Goal: Information Seeking & Learning: Check status

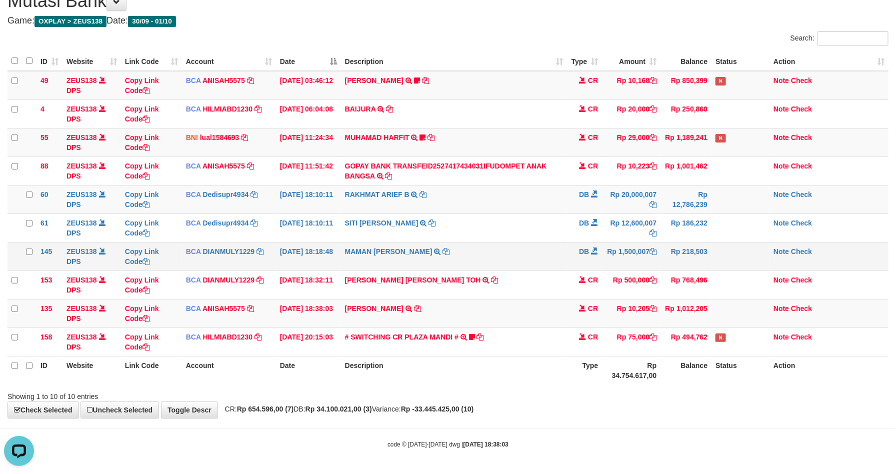
click at [698, 256] on td "Rp 218,503" at bounding box center [686, 256] width 51 height 29
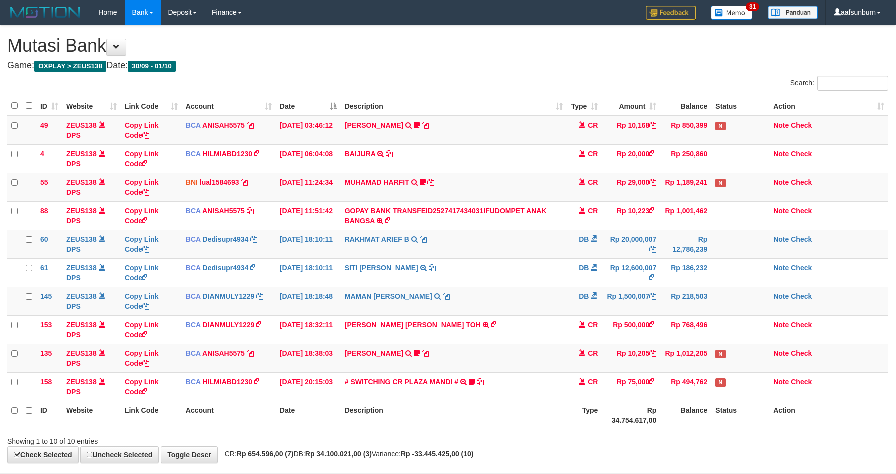
scroll to position [48, 0]
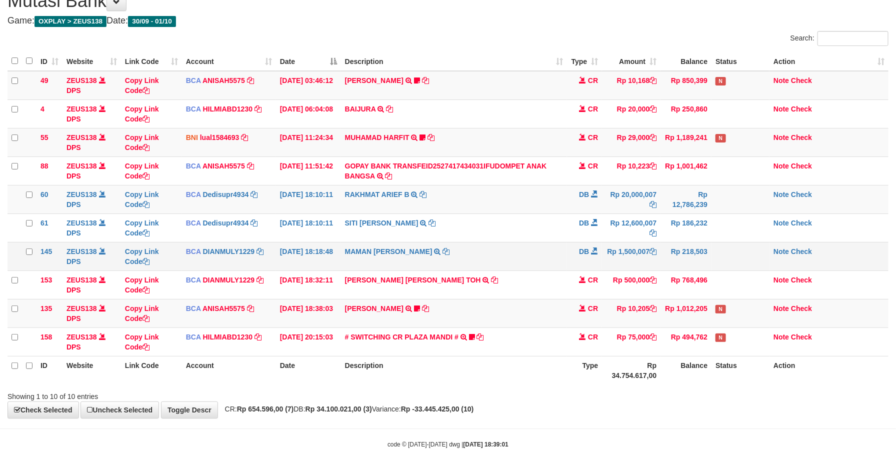
click at [695, 260] on td "Rp 218,503" at bounding box center [686, 256] width 51 height 29
click at [671, 299] on td "Rp 1,012,205" at bounding box center [686, 313] width 51 height 29
click at [722, 365] on th "Status" at bounding box center [741, 370] width 58 height 29
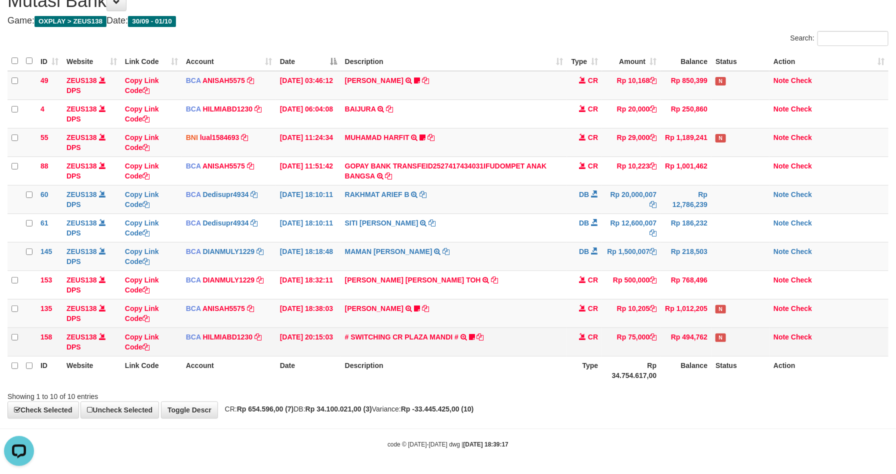
click at [584, 340] on td "CR" at bounding box center [584, 342] width 35 height 29
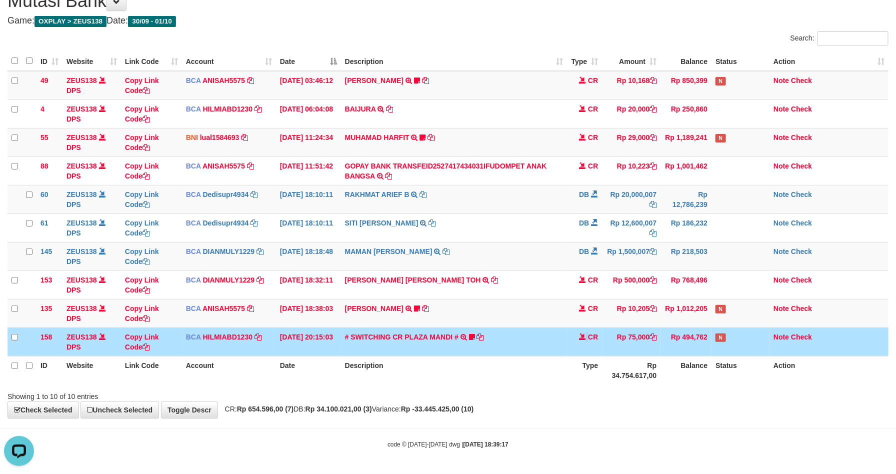
click at [584, 340] on td "CR" at bounding box center [584, 342] width 35 height 29
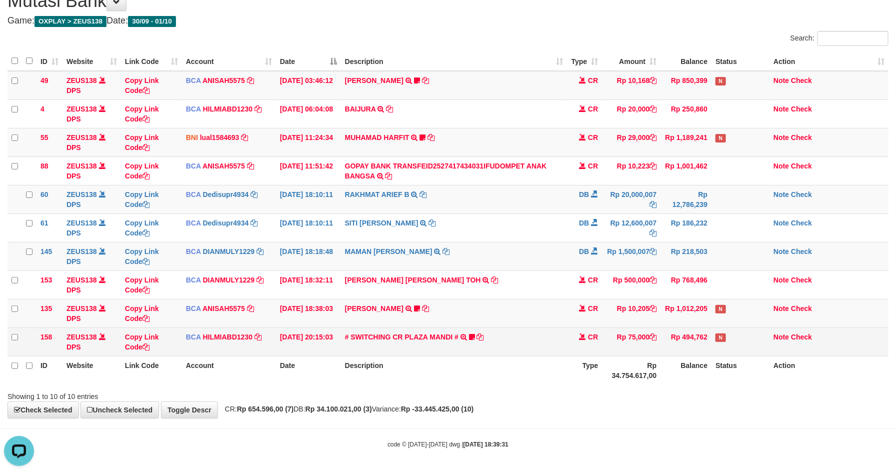
click at [684, 329] on td "Rp 494,762" at bounding box center [686, 342] width 51 height 29
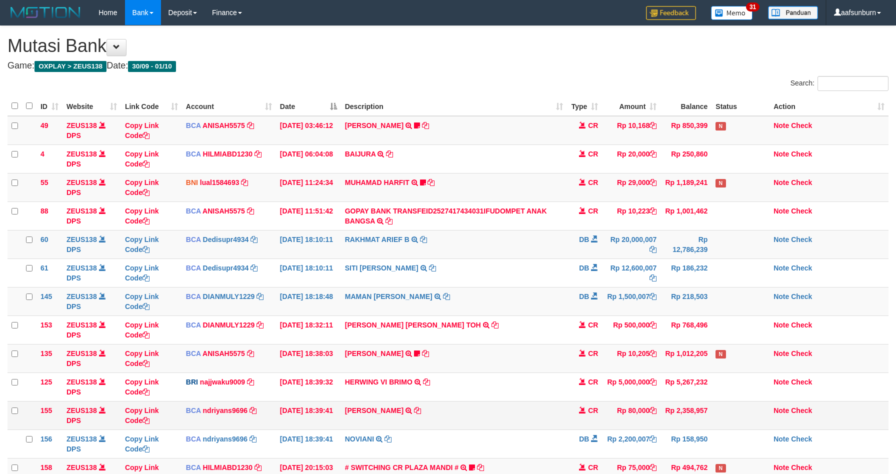
scroll to position [110, 0]
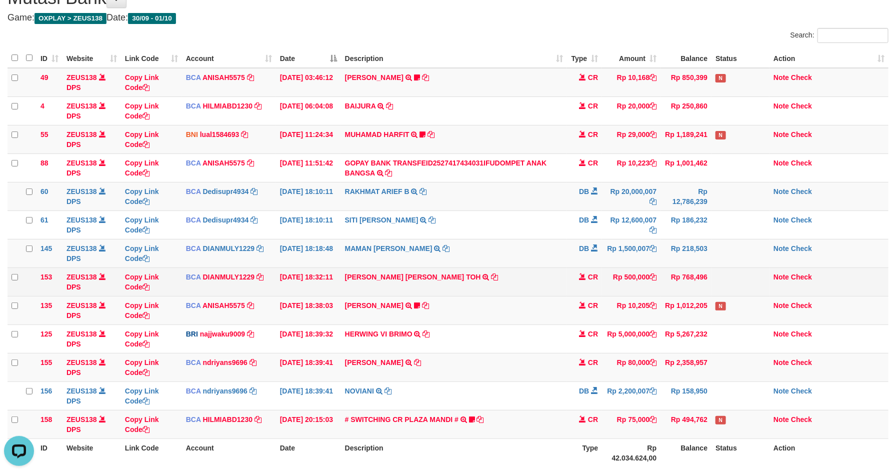
click at [560, 284] on td "CARINA OCTAVIA TOH TRSF E-BANKING CR 0110/FTSCY/WS95031 500000.00CARINA OCTAVIA…" at bounding box center [454, 282] width 227 height 29
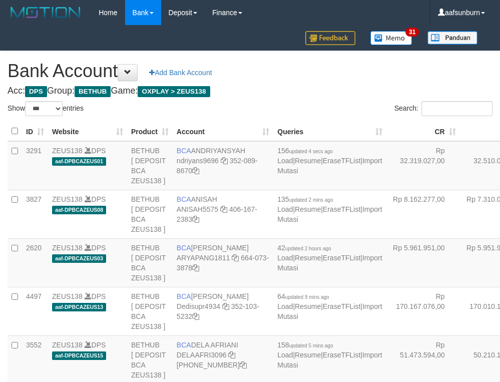
select select "***"
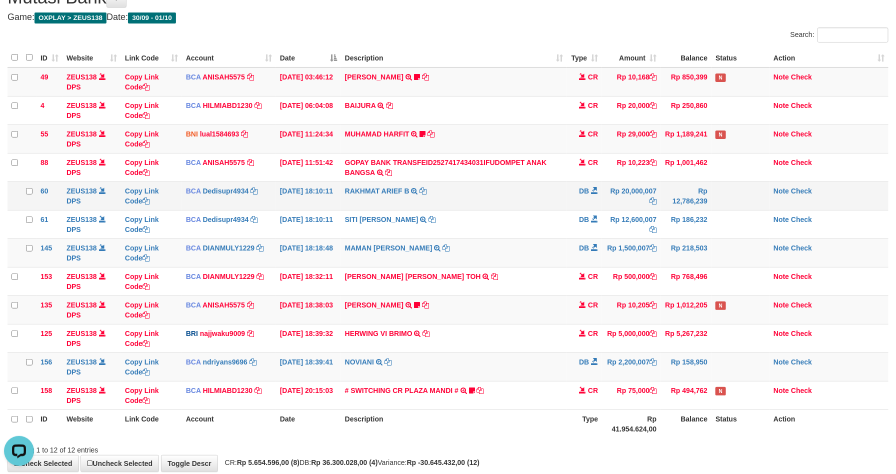
click at [587, 210] on td "DB" at bounding box center [584, 196] width 35 height 29
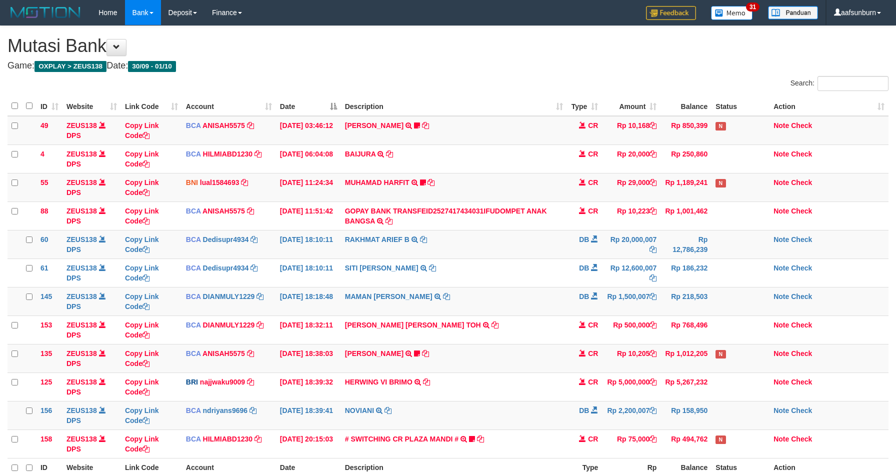
scroll to position [50, 0]
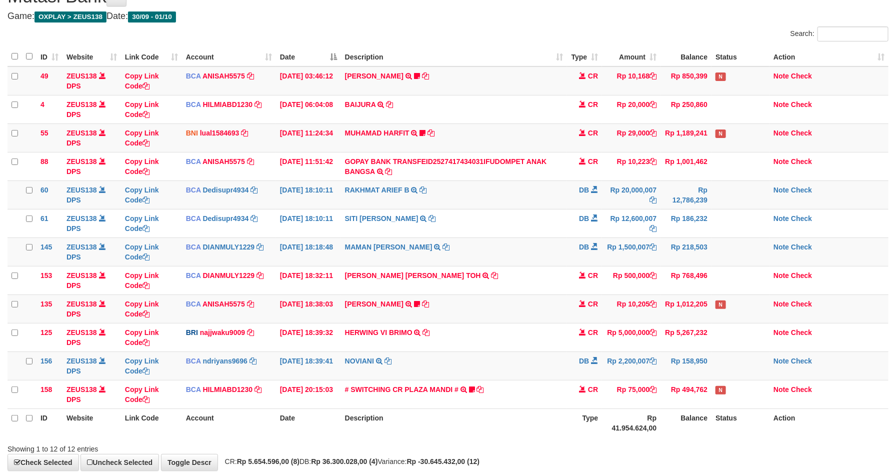
drag, startPoint x: 505, startPoint y: 262, endPoint x: 905, endPoint y: 243, distance: 400.6
click at [518, 262] on td "MAMAN AGUSTIAN TRSF E-BANKING DB 0110/FTSCY/WS95031 1500007.00MAMAN AGUSTIAN" at bounding box center [454, 252] width 227 height 29
drag, startPoint x: 466, startPoint y: 244, endPoint x: 457, endPoint y: 242, distance: 9.2
click at [457, 242] on td "MAMAN AGUSTIAN TRSF E-BANKING DB 0110/FTSCY/WS95031 1500007.00MAMAN AGUSTIAN" at bounding box center [454, 251] width 227 height 29
click at [470, 242] on td "MAMAN AGUSTIAN TRSF E-BANKING DB 0110/FTSCY/WS95031 1500007.00MAMAN AGUSTIAN" at bounding box center [454, 251] width 227 height 29
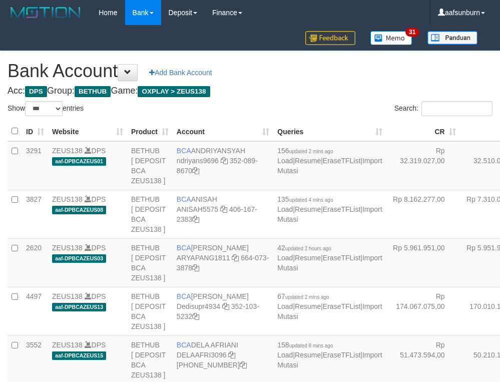
select select "***"
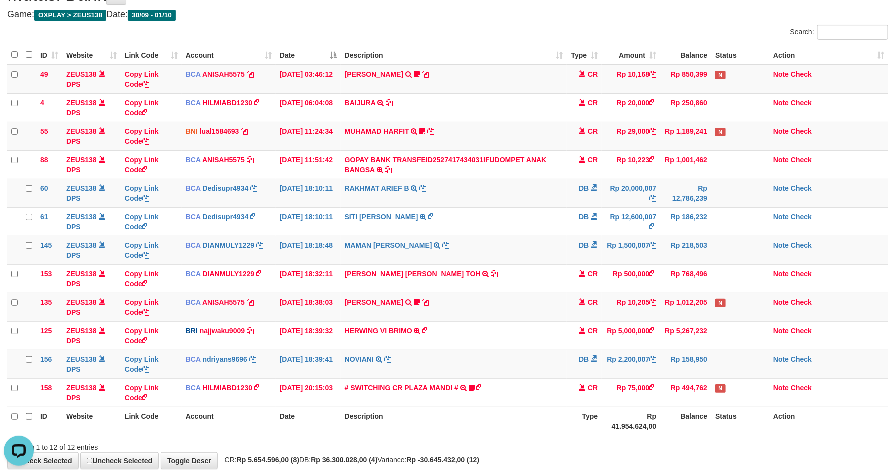
click at [694, 446] on div "Showing 1 to 12 of 12 entries" at bounding box center [448, 446] width 896 height 14
click at [692, 446] on div "Showing 1 to 12 of 12 entries" at bounding box center [448, 446] width 896 height 14
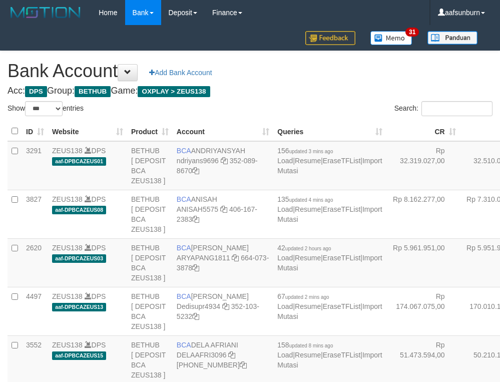
select select "***"
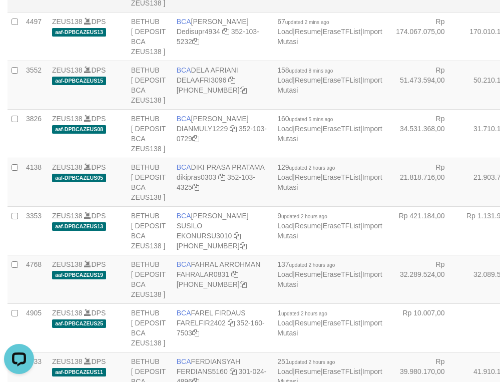
drag, startPoint x: 413, startPoint y: 87, endPoint x: 165, endPoint y: 181, distance: 265.2
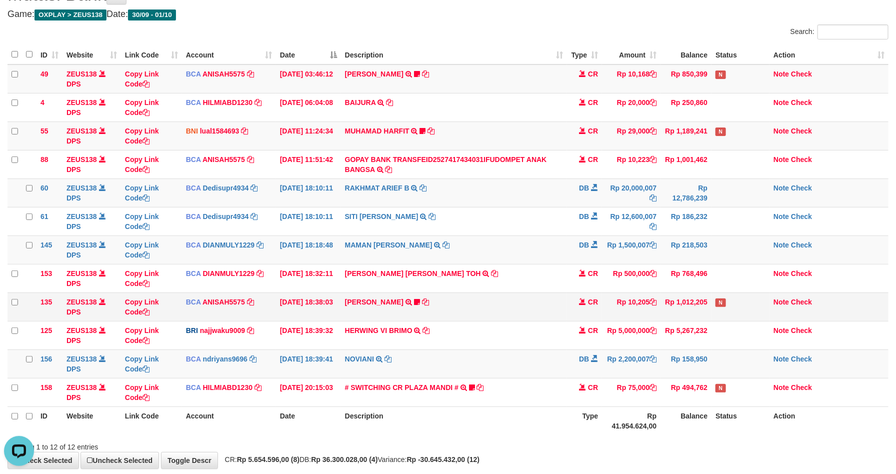
click at [677, 301] on td "Rp 1,012,205" at bounding box center [686, 307] width 51 height 29
drag, startPoint x: 674, startPoint y: 302, endPoint x: 740, endPoint y: 320, distance: 68.6
click at [677, 302] on td "Rp 1,012,205" at bounding box center [686, 307] width 51 height 29
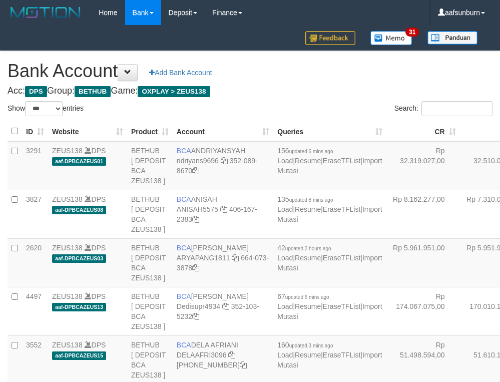
select select "***"
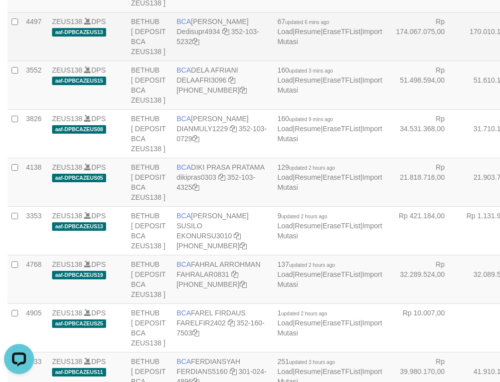
click at [460, 61] on td "Rp 170.010.147,00" at bounding box center [497, 36] width 74 height 49
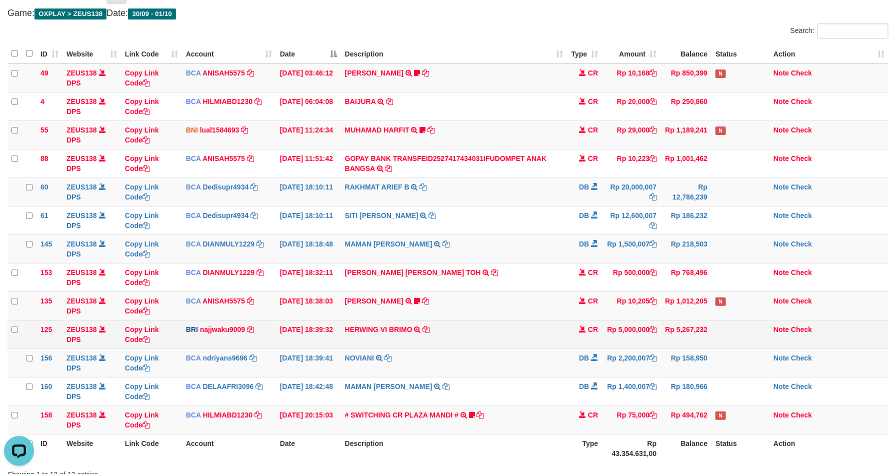
click at [695, 347] on td "Rp 5,267,232" at bounding box center [686, 334] width 51 height 29
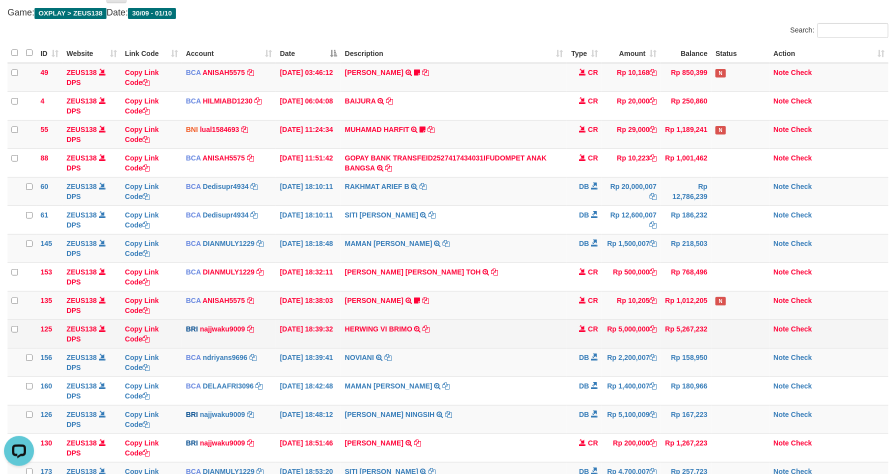
click at [686, 325] on td "Rp 5,267,232" at bounding box center [686, 334] width 51 height 29
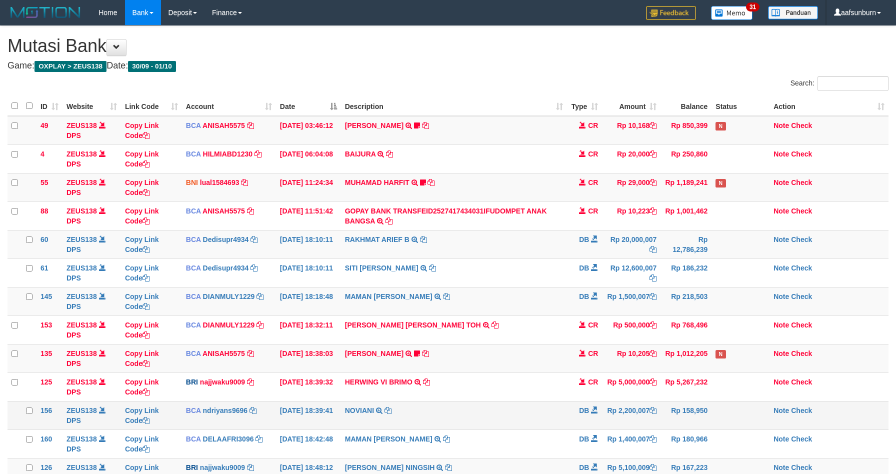
click at [689, 350] on tbody "49 ZEUS138 DPS Copy Link Code BCA ANISAH5575 DPS ANISAH mutasi_20251001_3827 | …" at bounding box center [448, 358] width 881 height 485
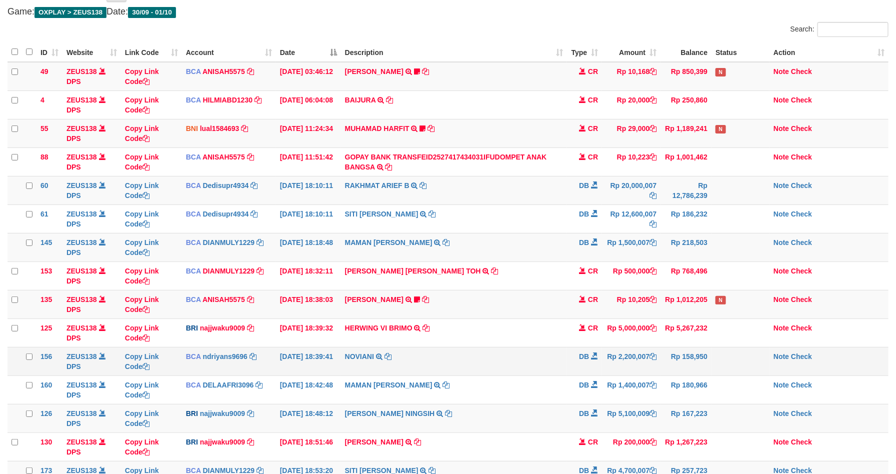
scroll to position [54, 0]
drag, startPoint x: 653, startPoint y: 200, endPoint x: 652, endPoint y: 188, distance: 12.1
click at [652, 188] on td "Rp 20,000,007" at bounding box center [631, 190] width 59 height 29
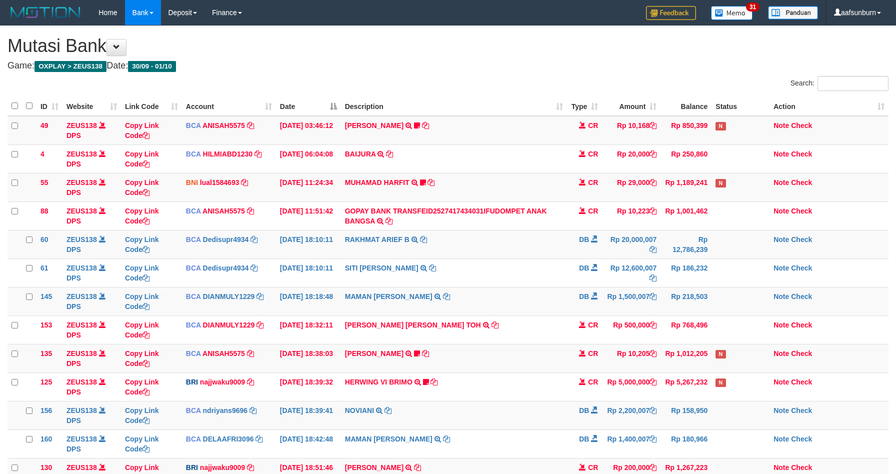
scroll to position [56, 0]
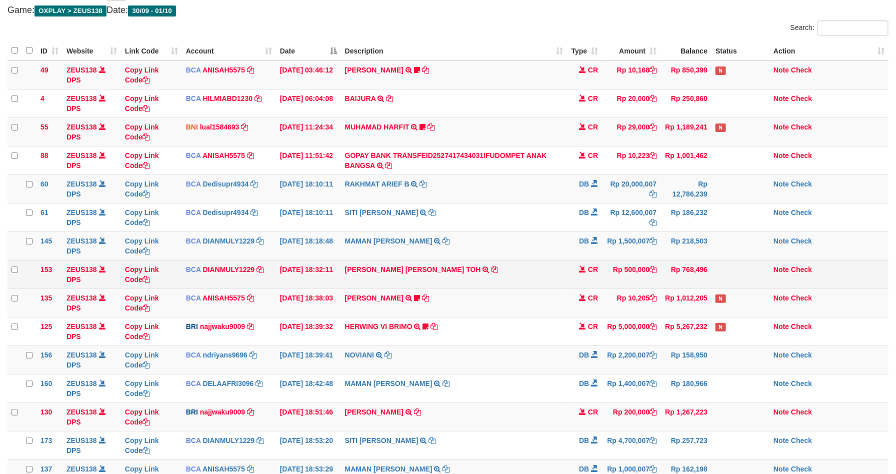
click at [489, 281] on td "CARINA OCTAVIA TOH TRSF E-BANKING CR 0110/FTSCY/WS95031 500000.00CARINA OCTAVIA…" at bounding box center [454, 274] width 227 height 29
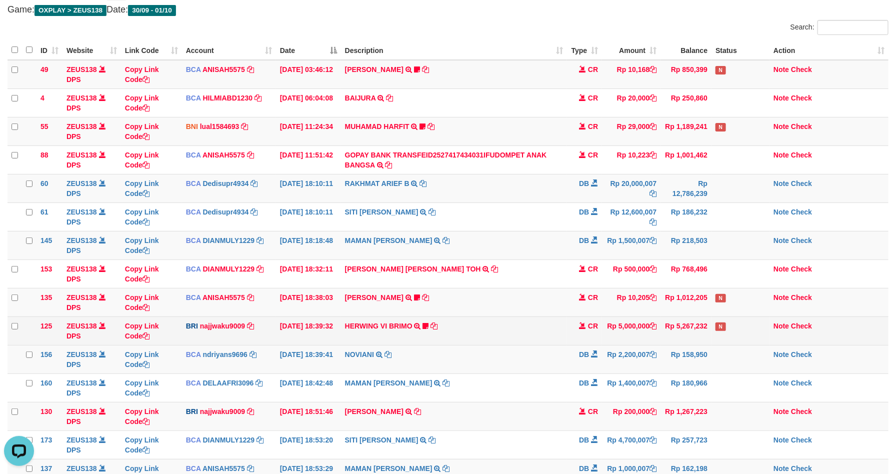
drag, startPoint x: 548, startPoint y: 340, endPoint x: 547, endPoint y: 333, distance: 6.7
click at [548, 339] on td "HERWING VI BRIMO TRANSFER NBMB HERWING VI BRIMO TO SITI KURNIA NINGSIH 79410101…" at bounding box center [454, 331] width 227 height 29
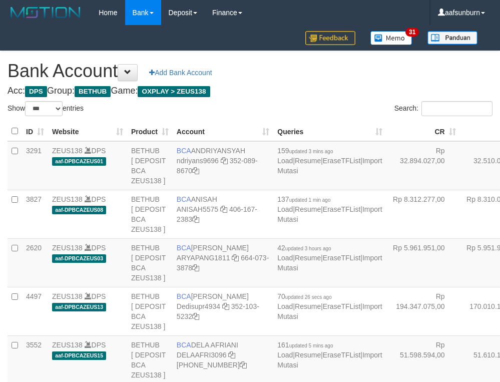
select select "***"
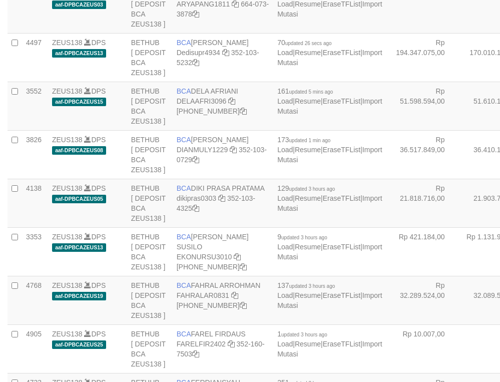
scroll to position [275, 0]
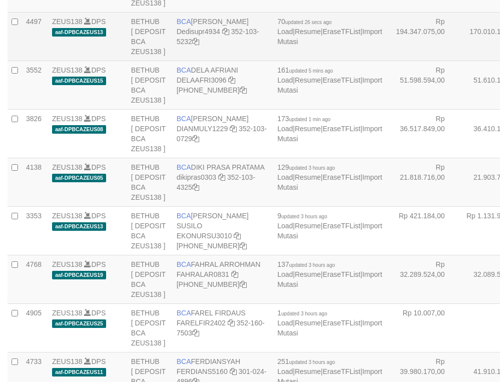
click at [460, 61] on td "Rp 170.010.147,00" at bounding box center [497, 36] width 74 height 49
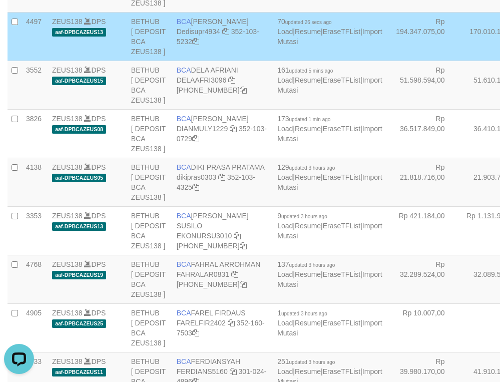
scroll to position [0, 0]
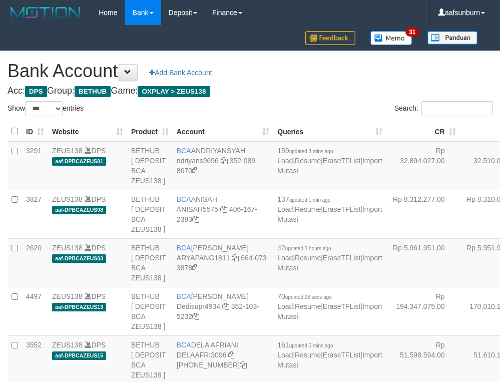
select select "***"
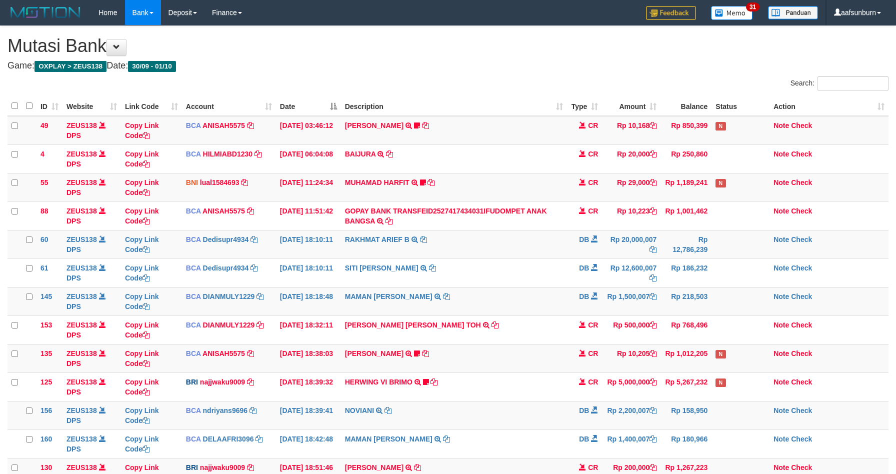
scroll to position [32, 0]
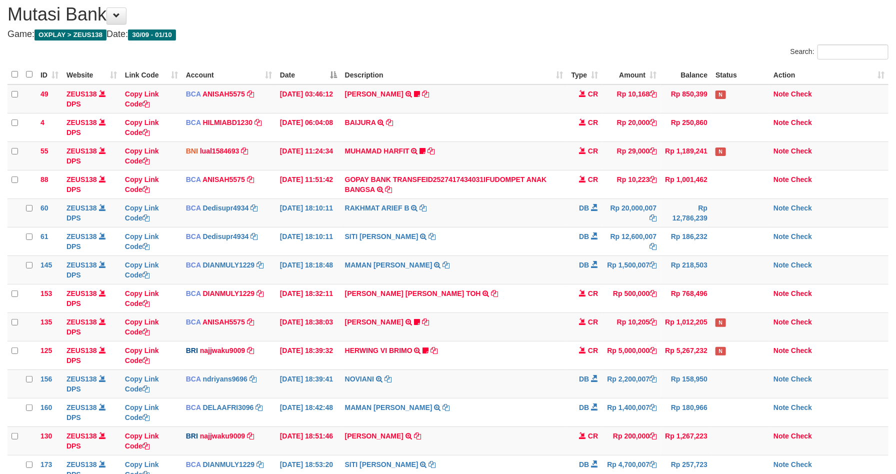
click at [539, 328] on td "ALVIN AGUSTI TRSF E-BANKING CR 0110/FTSCY/WS95051 10205.002025100137647015 TRFD…" at bounding box center [454, 327] width 227 height 29
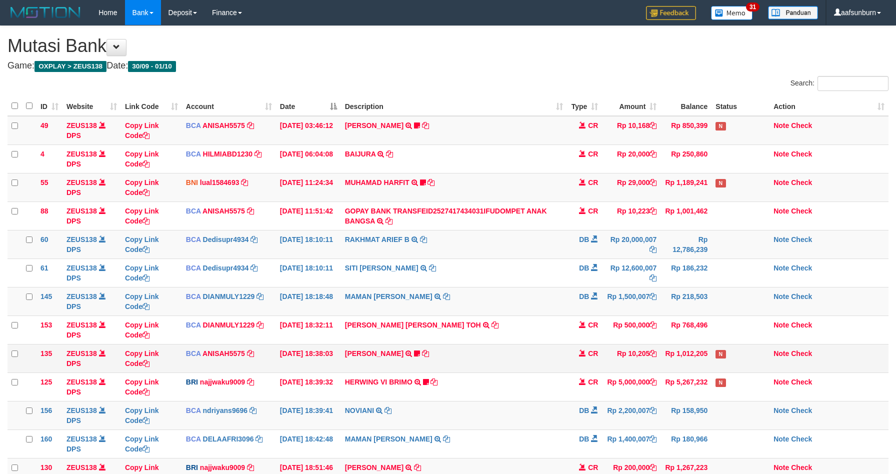
scroll to position [32, 0]
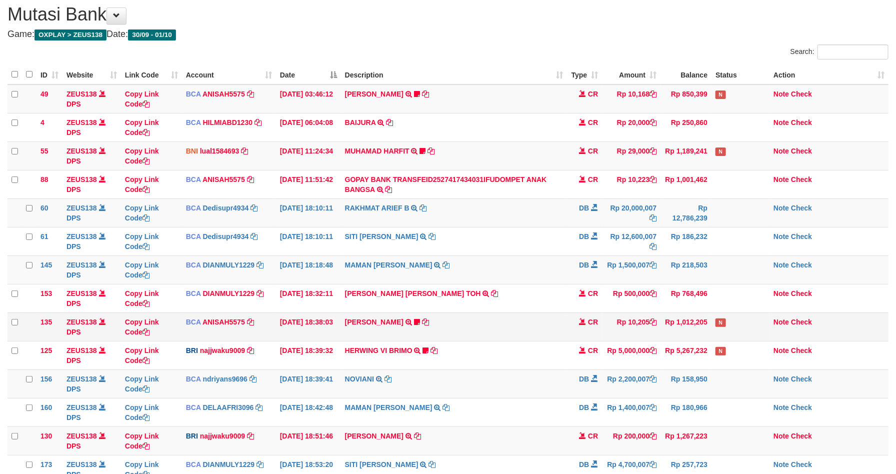
click at [526, 323] on td "[PERSON_NAME] TRSF E-BANKING CR 0110/FTSCY/WS95051 10205.002025100137647015 TRF…" at bounding box center [454, 327] width 227 height 29
click at [680, 381] on td "Rp 158,950" at bounding box center [686, 384] width 51 height 29
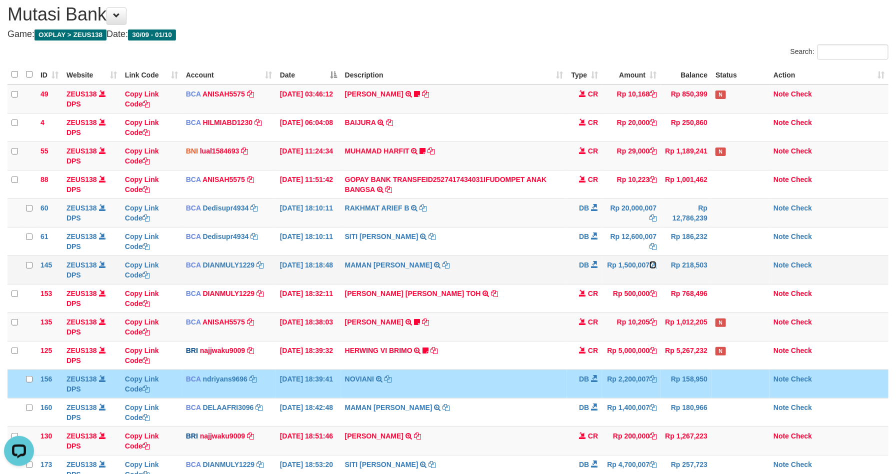
click at [650, 269] on icon at bounding box center [653, 265] width 7 height 7
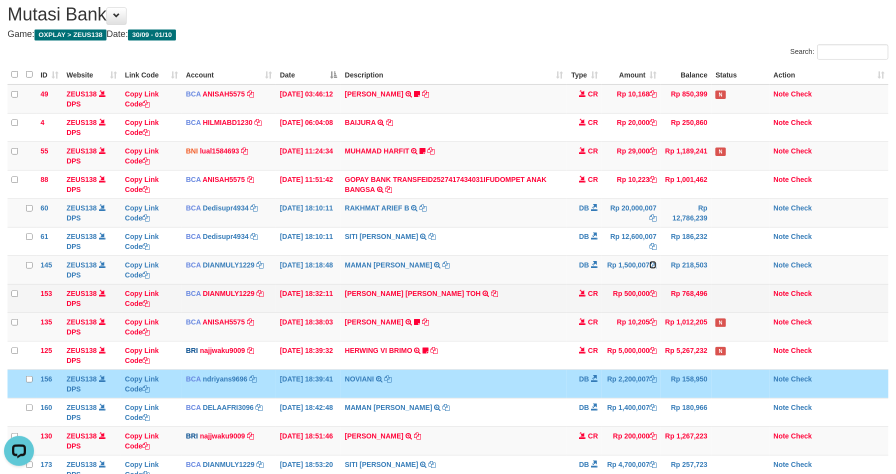
drag, startPoint x: 650, startPoint y: 279, endPoint x: 662, endPoint y: 290, distance: 15.6
click at [652, 281] on td "Rp 1,500,007" at bounding box center [631, 270] width 59 height 29
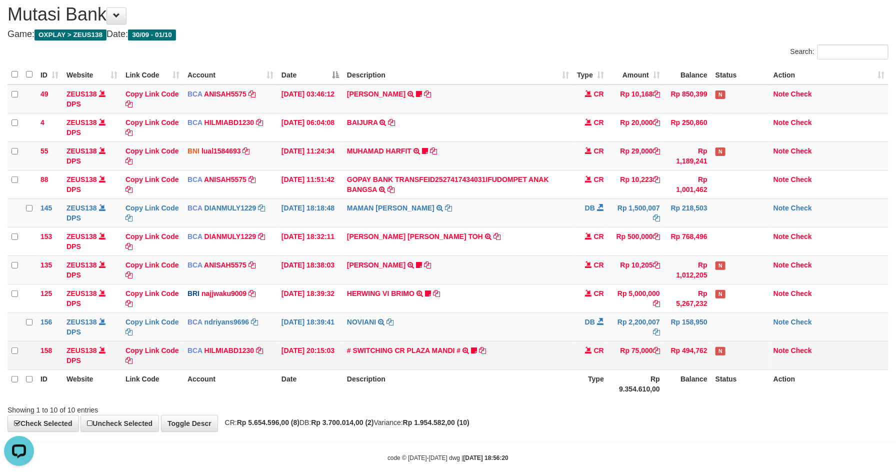
drag, startPoint x: 713, startPoint y: 343, endPoint x: 717, endPoint y: 346, distance: 5.4
click at [717, 346] on tbody "49 ZEUS138 DPS Copy Link Code BCA ANISAH5575 DPS ANISAH mutasi_20251001_3827 | …" at bounding box center [448, 228] width 881 height 286
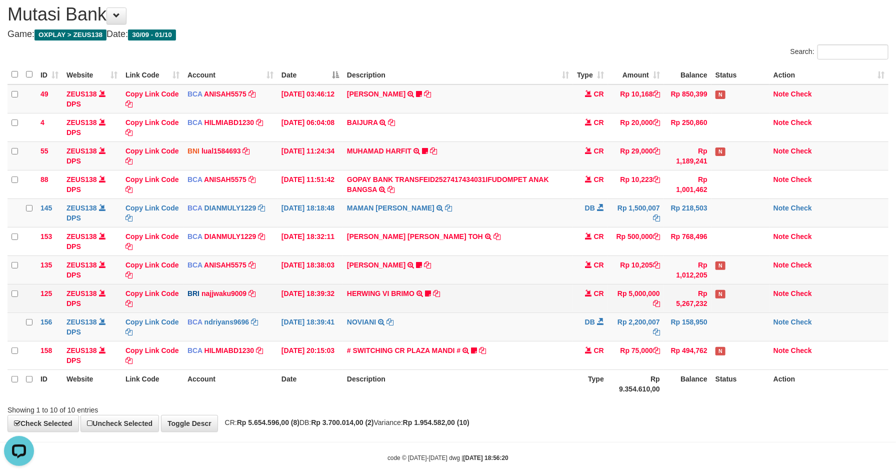
click at [666, 291] on td "Rp 5,267,232" at bounding box center [688, 298] width 48 height 29
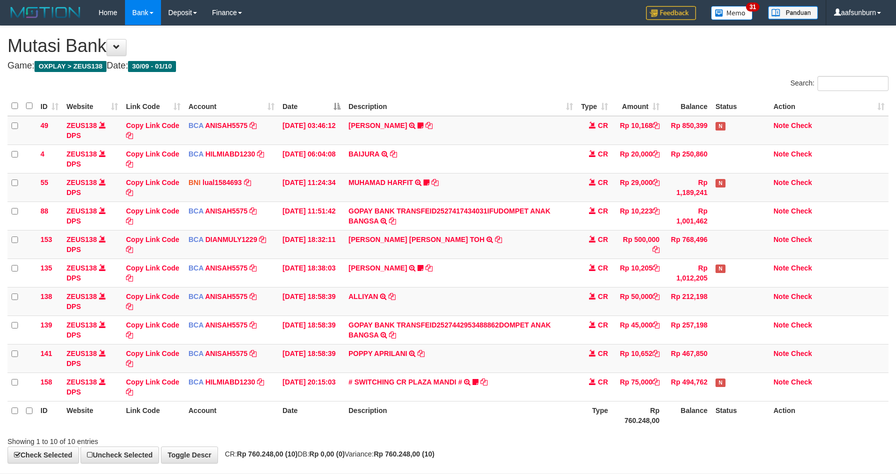
scroll to position [32, 0]
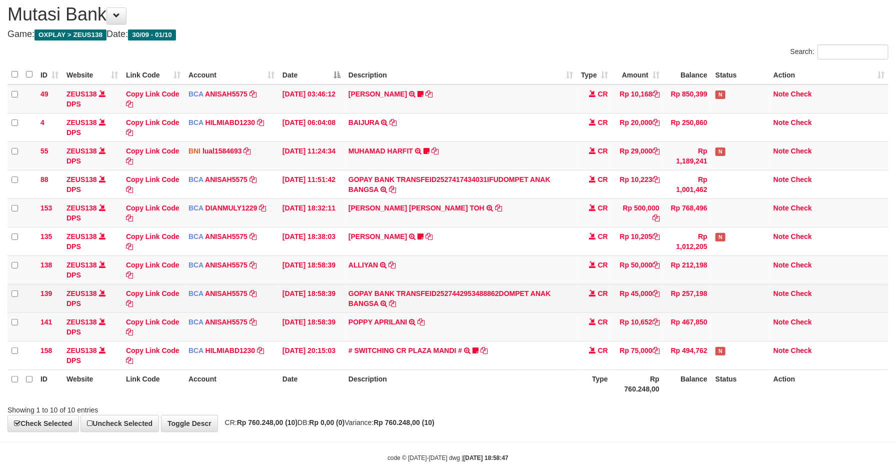
click at [631, 303] on td "Rp 45,000" at bounding box center [638, 298] width 52 height 29
click at [524, 308] on td "GOPAY BANK TRANSFEID2527442953488862DOMPET ANAK BANGSA TRSF E-BANKING CR 0110/F…" at bounding box center [461, 298] width 233 height 29
click at [523, 305] on td "GOPAY BANK TRANSFEID2527442953488862DOMPET ANAK BANGSA TRSF E-BANKING CR 0110/F…" at bounding box center [461, 298] width 233 height 29
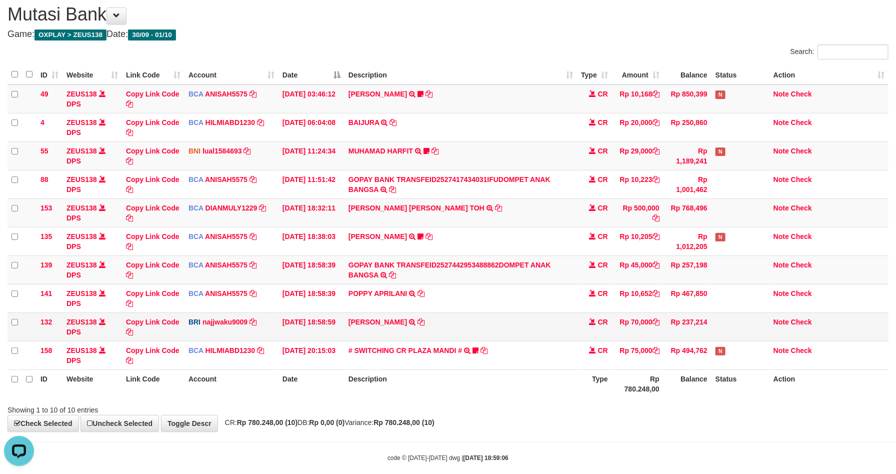
drag, startPoint x: 503, startPoint y: 342, endPoint x: 497, endPoint y: 337, distance: 8.1
click at [499, 340] on td "MUHAMMAD FIRMA TRANSFER NBMB MUHAMMAD FIRMA TO SITI KURNIA NINGSIH" at bounding box center [461, 327] width 233 height 29
click at [497, 337] on td "MUHAMMAD FIRMA TRANSFER NBMB MUHAMMAD FIRMA TO SITI KURNIA NINGSIH" at bounding box center [461, 327] width 233 height 29
click at [648, 388] on th "Rp 5.710.248,00" at bounding box center [636, 384] width 56 height 29
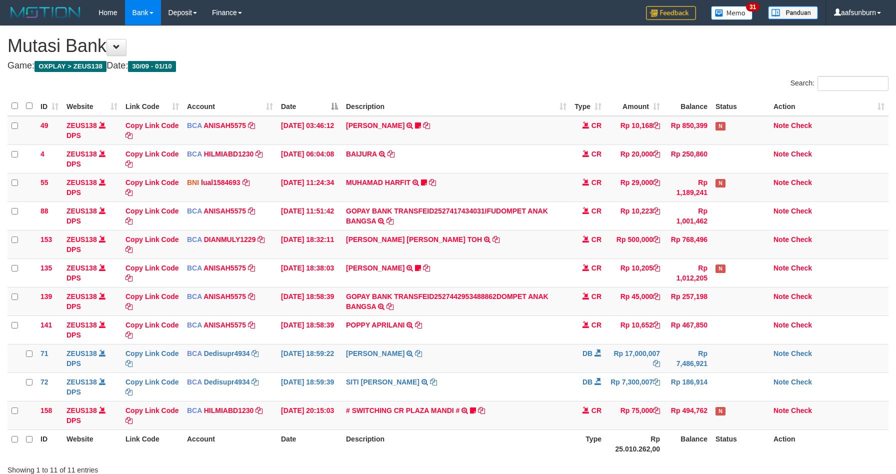
scroll to position [32, 0]
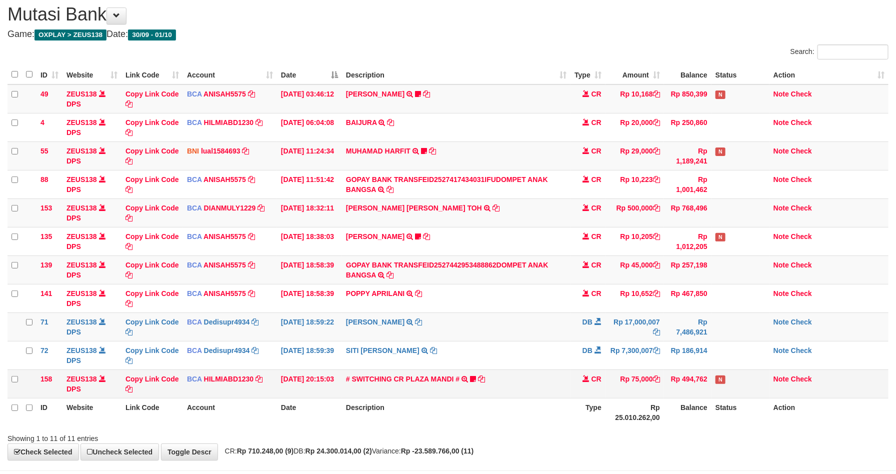
drag, startPoint x: 0, startPoint y: 0, endPoint x: 645, endPoint y: 388, distance: 752.8
click at [645, 388] on td "Rp 75,000" at bounding box center [635, 384] width 59 height 29
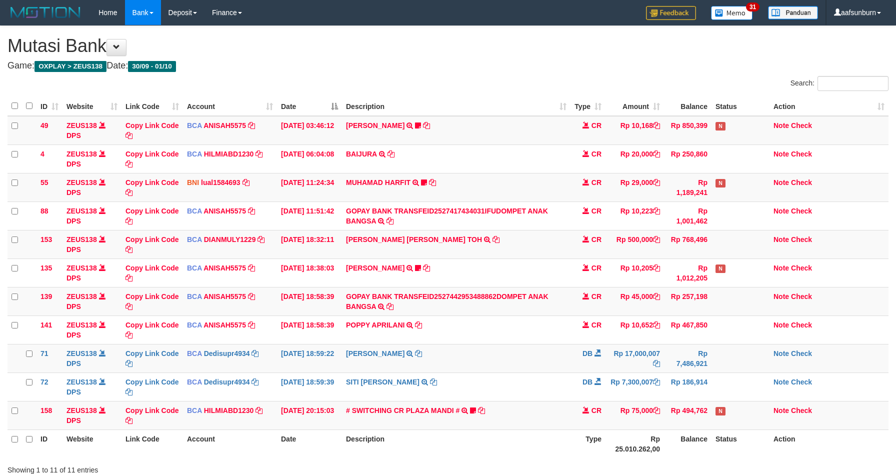
scroll to position [32, 0]
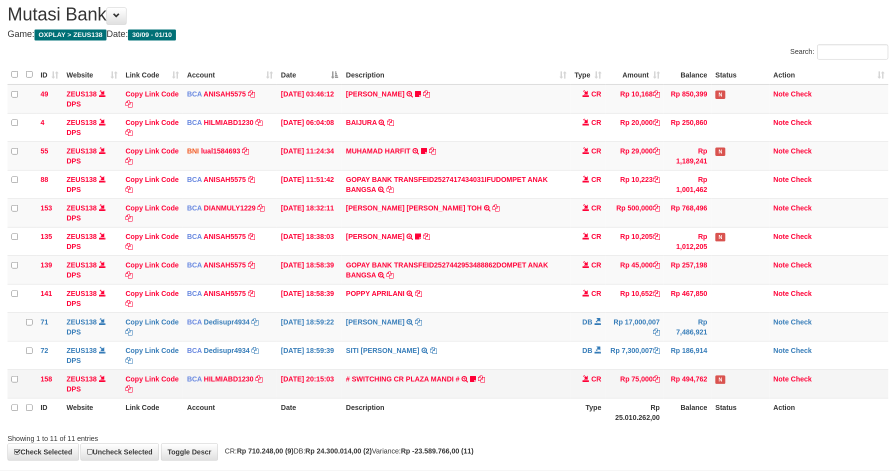
drag, startPoint x: 0, startPoint y: 0, endPoint x: 644, endPoint y: 388, distance: 752.0
click at [644, 388] on td "Rp 75,000" at bounding box center [635, 384] width 59 height 29
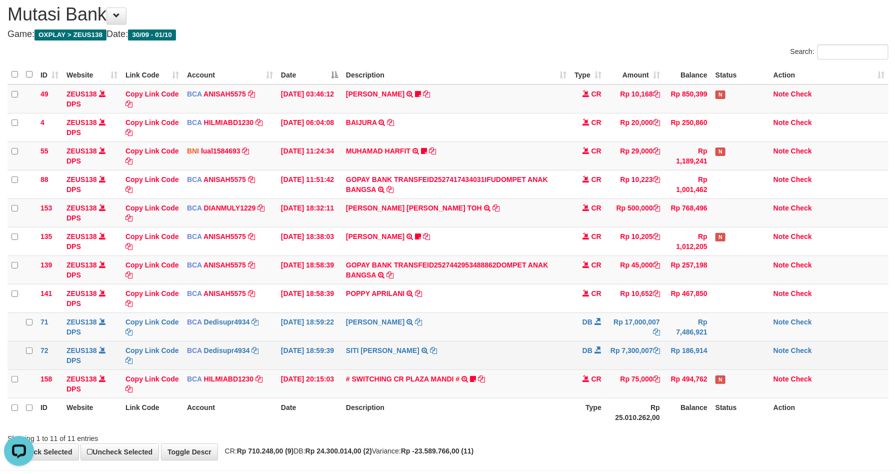
click at [667, 361] on td "Rp 186,914" at bounding box center [688, 355] width 48 height 29
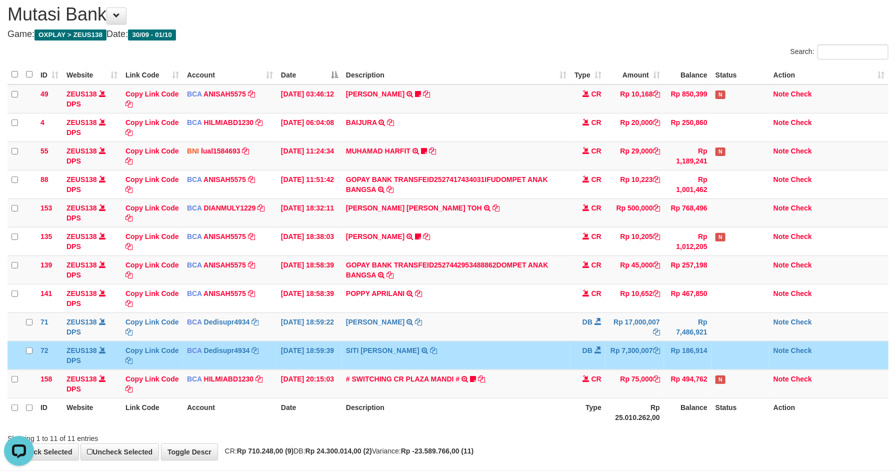
drag, startPoint x: 510, startPoint y: 355, endPoint x: 506, endPoint y: 346, distance: 10.1
click at [506, 354] on td "SITI NURLITA SAPIT TRSF E-BANKING DB 0110/FTSCY/WS95271 7300007.00SITI NURLITA …" at bounding box center [456, 355] width 229 height 29
click at [509, 340] on td "DEDI SUPRIYADI TRSF E-BANKING DB 0110/FTSCY/WS95271 17000007.00DEDI SUPRIYADI" at bounding box center [456, 327] width 229 height 29
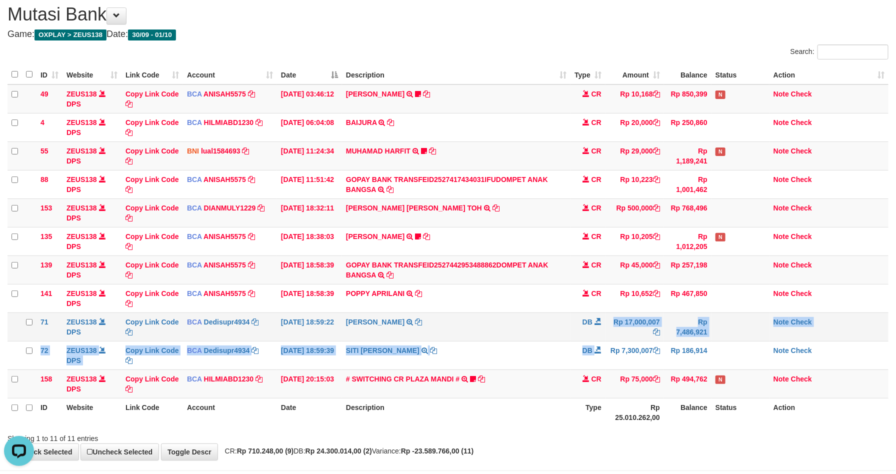
click at [601, 343] on tbody "49 ZEUS138 DPS Copy Link Code BCA ANISAH5575 DPS [PERSON_NAME] mutasi_20251001_…" at bounding box center [448, 242] width 881 height 314
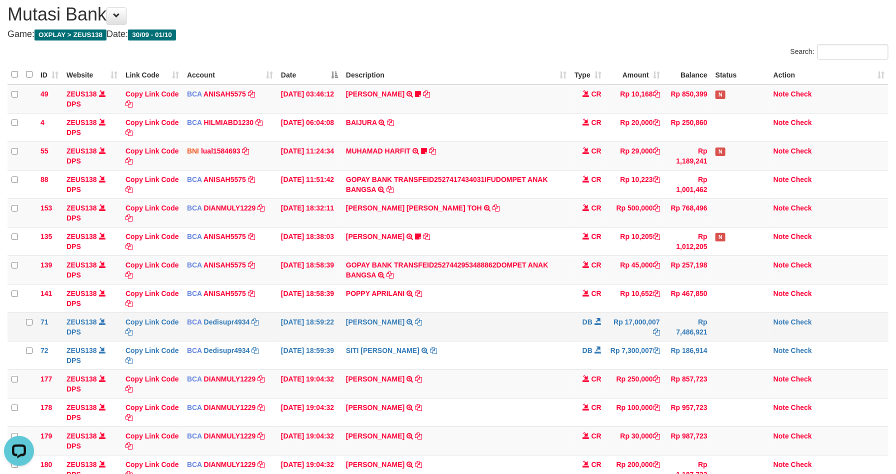
click at [682, 321] on td "Rp 7,486,921" at bounding box center [688, 327] width 48 height 29
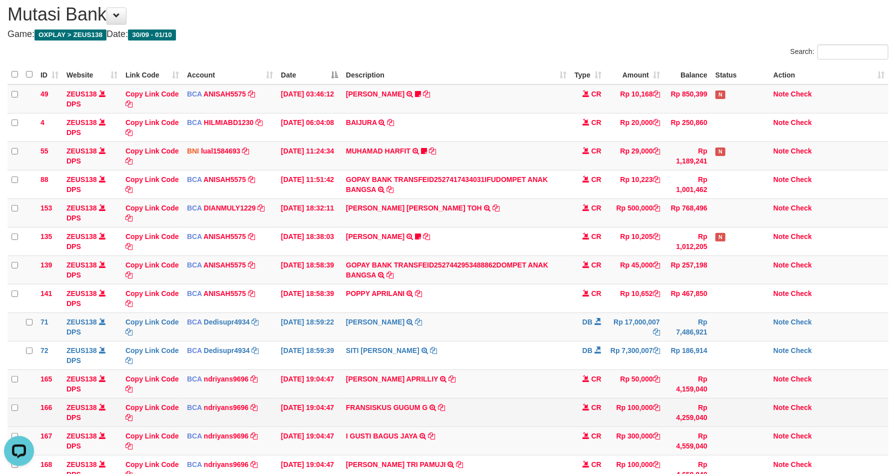
click at [741, 406] on td at bounding box center [741, 412] width 58 height 29
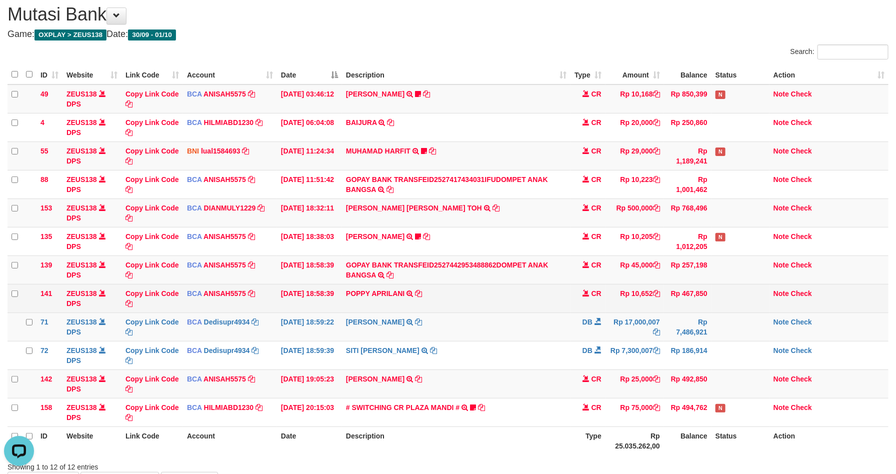
drag, startPoint x: 662, startPoint y: 326, endPoint x: 775, endPoint y: 308, distance: 114.1
click at [680, 319] on tr "71 ZEUS138 DPS Copy Link Code BCA Dedisupr4934 DPS DEDI SUPRATMAN mutasi_202510…" at bounding box center [448, 327] width 881 height 29
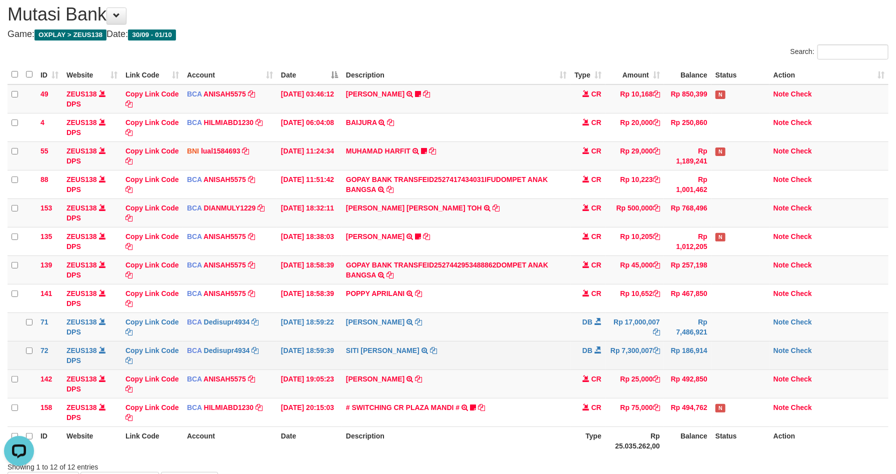
click at [731, 354] on td at bounding box center [741, 355] width 58 height 29
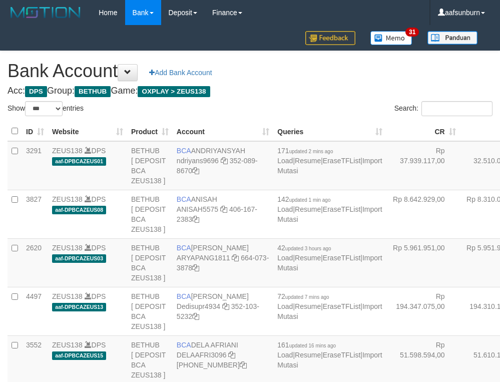
select select "***"
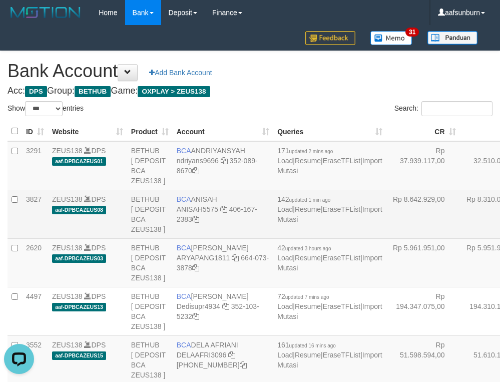
click at [460, 233] on td "Rp 8.310.087,00" at bounding box center [497, 214] width 74 height 49
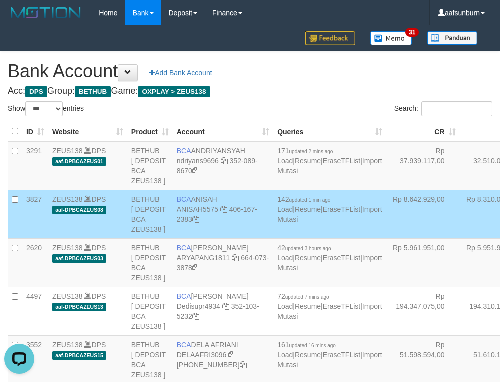
scroll to position [196, 0]
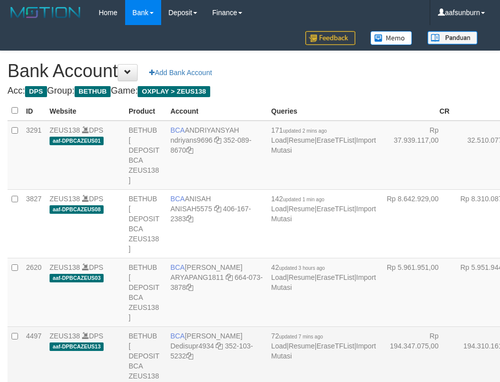
scroll to position [176, 0]
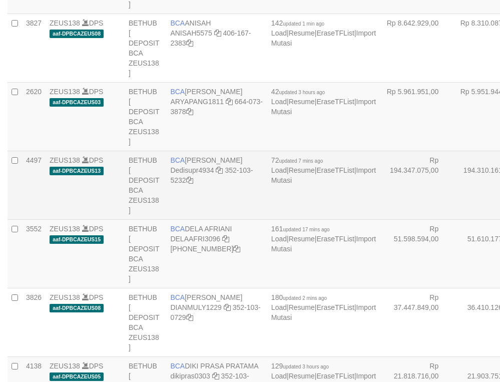
click at [453, 199] on td "Rp 194.310.161,00" at bounding box center [490, 185] width 74 height 69
click at [453, 204] on td "Rp 194.310.161,00" at bounding box center [490, 185] width 74 height 69
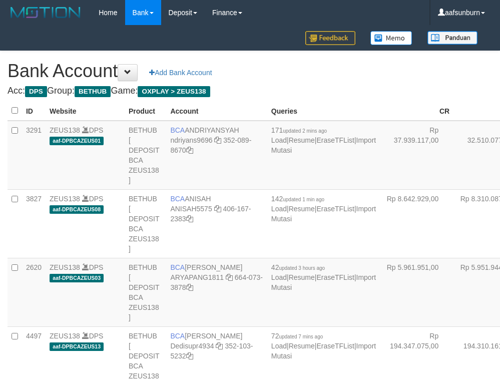
scroll to position [176, 0]
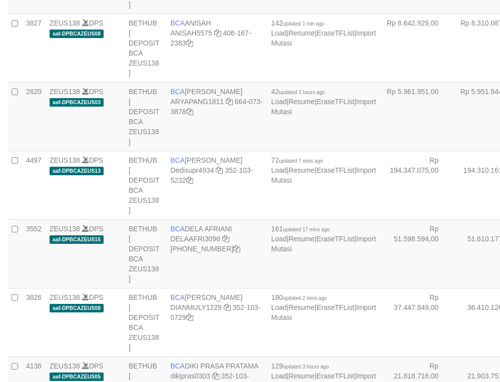
select select "***"
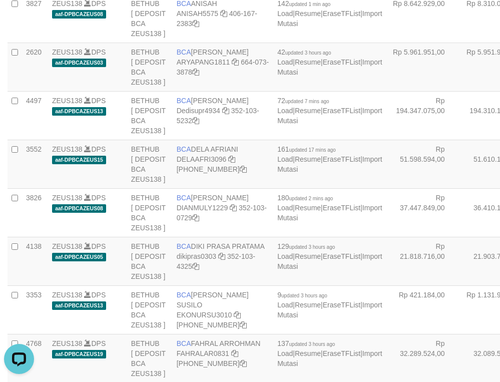
scroll to position [0, 0]
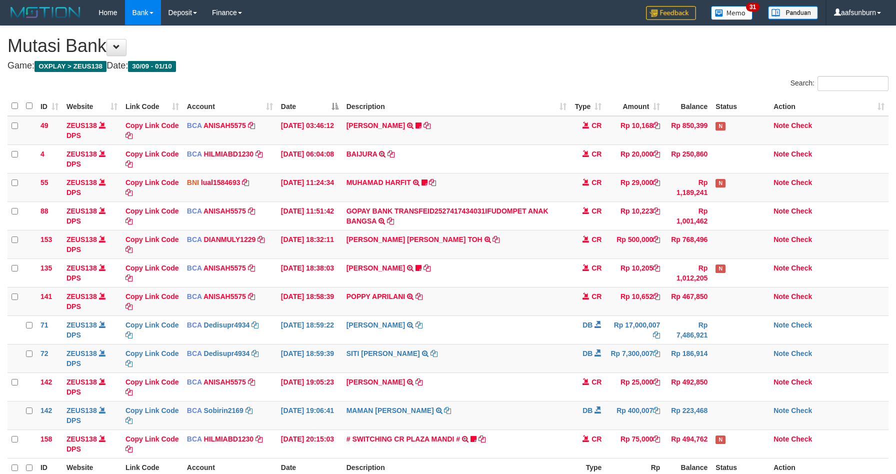
scroll to position [32, 0]
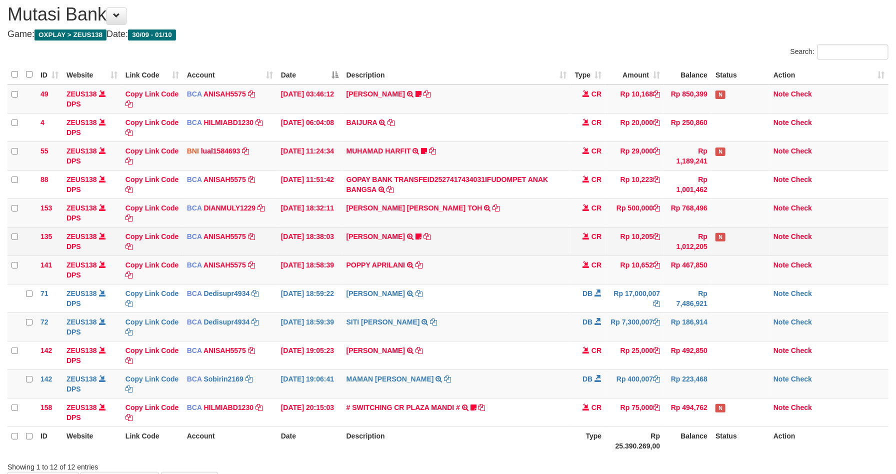
drag, startPoint x: 605, startPoint y: 236, endPoint x: 629, endPoint y: 240, distance: 24.4
click at [604, 236] on td "CR" at bounding box center [588, 241] width 35 height 29
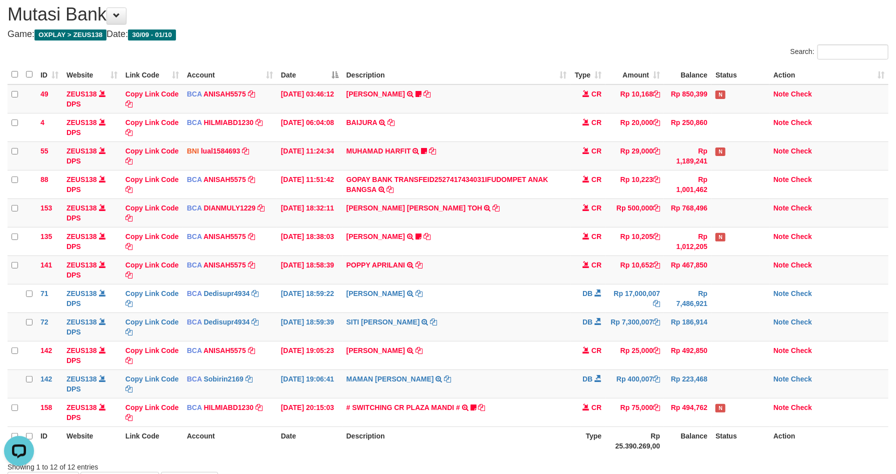
drag, startPoint x: 671, startPoint y: 351, endPoint x: 905, endPoint y: 389, distance: 236.6
click at [676, 353] on td "Rp 492,850" at bounding box center [688, 355] width 48 height 29
click at [766, 442] on th "Status" at bounding box center [741, 441] width 58 height 29
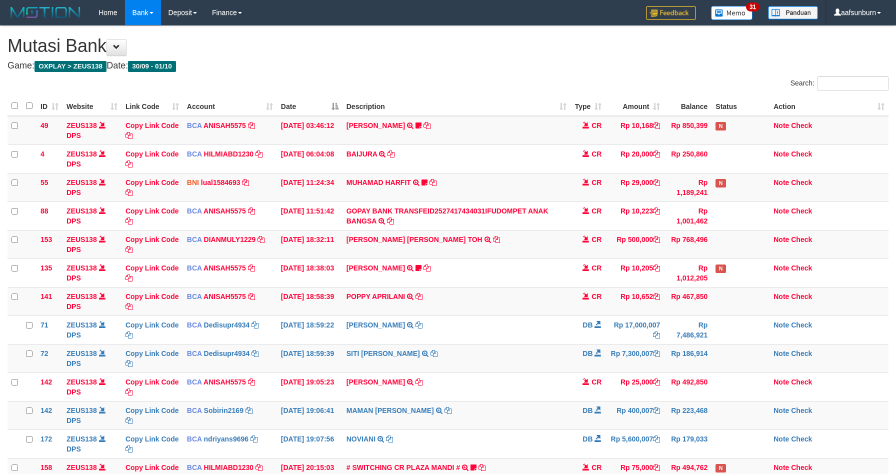
click at [762, 458] on td "N" at bounding box center [741, 472] width 58 height 29
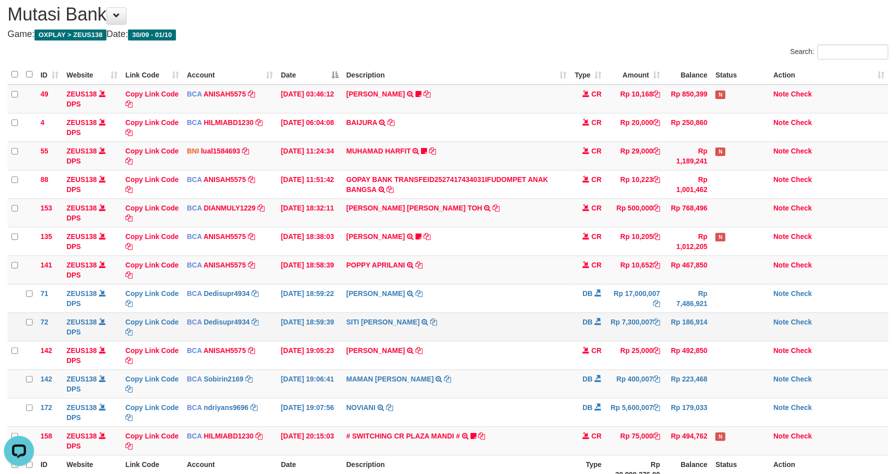
click at [687, 333] on td "Rp 186,914" at bounding box center [688, 327] width 48 height 29
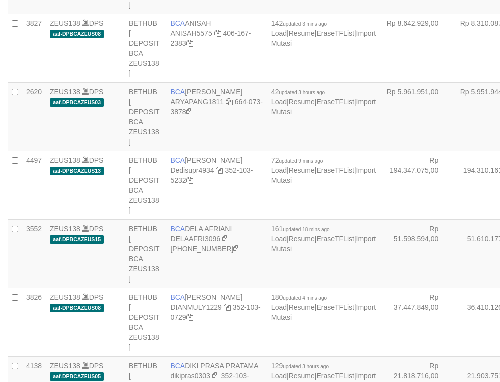
select select "***"
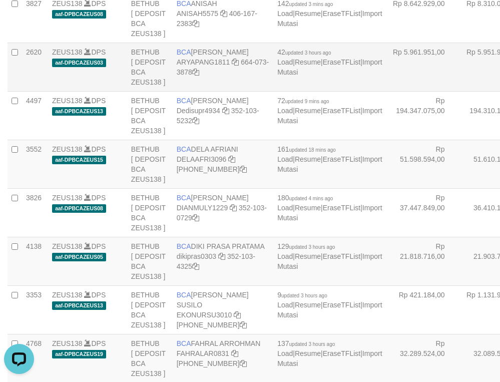
click at [460, 91] on td "Rp 5.951.944,00" at bounding box center [497, 67] width 74 height 49
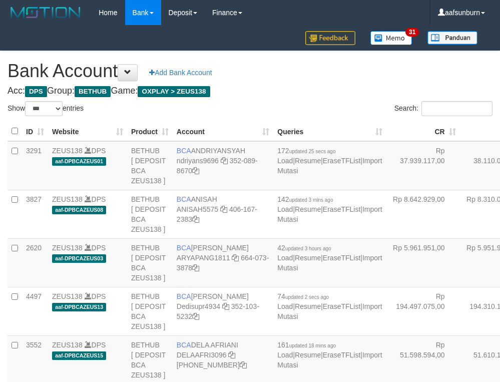
select select "***"
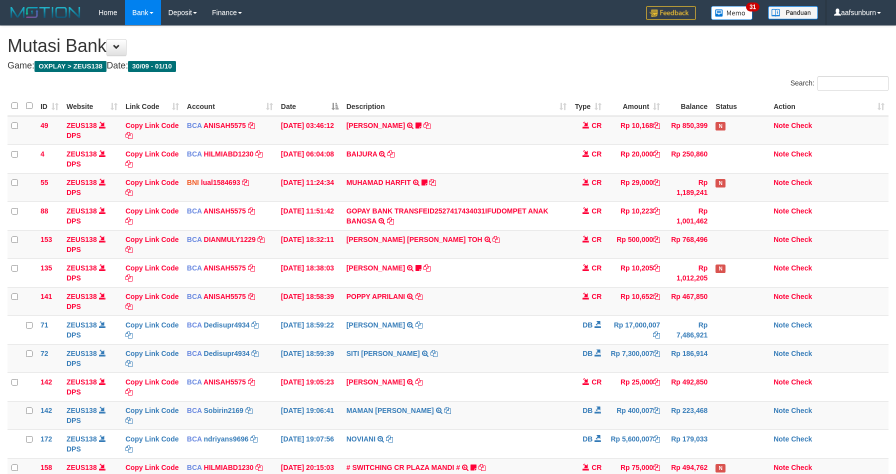
scroll to position [32, 0]
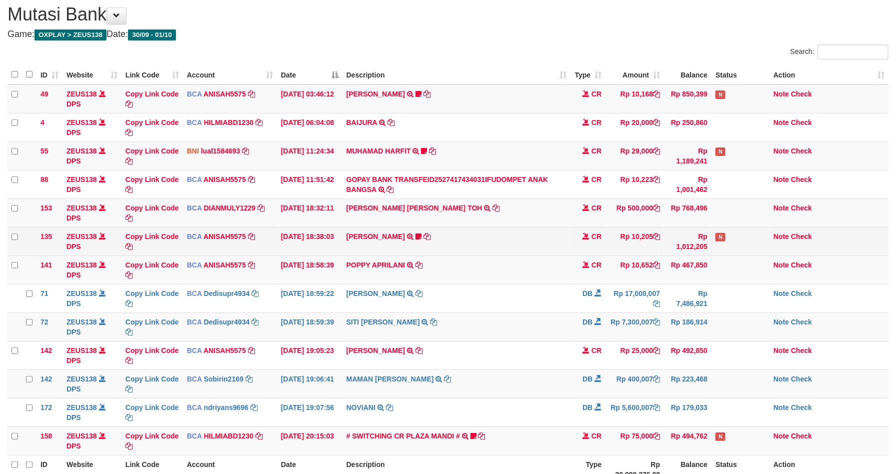
click at [560, 251] on td "ALVIN AGUSTI TRSF E-BANKING CR 0110/FTSCY/WS95051 10205.002025100137647015 TRFD…" at bounding box center [457, 241] width 229 height 29
click at [561, 251] on td "ALVIN AGUSTI TRSF E-BANKING CR 0110/FTSCY/WS95051 10205.002025100137647015 TRFD…" at bounding box center [457, 241] width 229 height 29
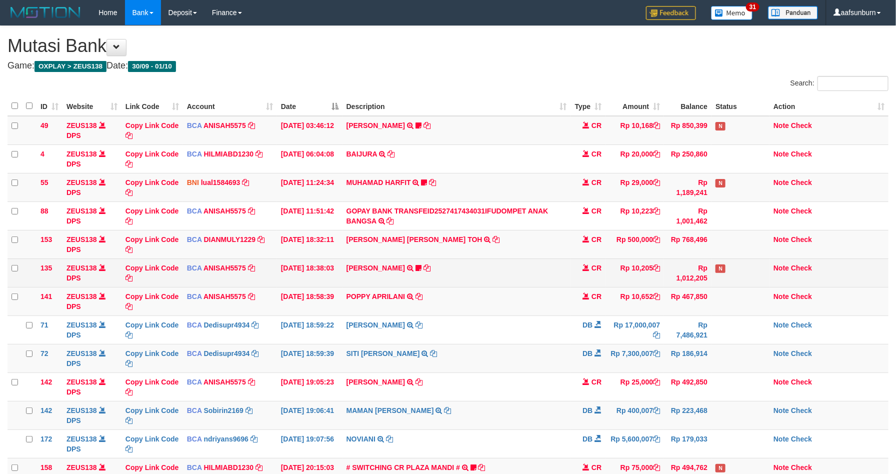
click at [638, 287] on td "Rp 10,205" at bounding box center [635, 273] width 59 height 29
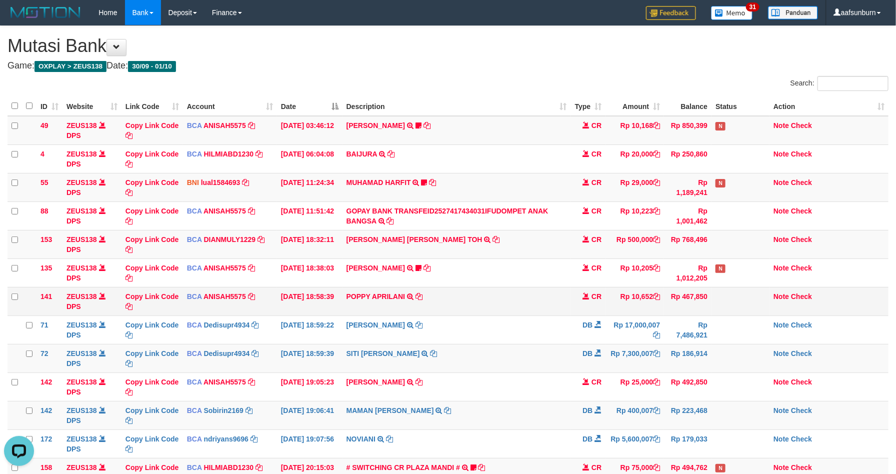
click at [672, 306] on td "Rp 467,850" at bounding box center [688, 301] width 48 height 29
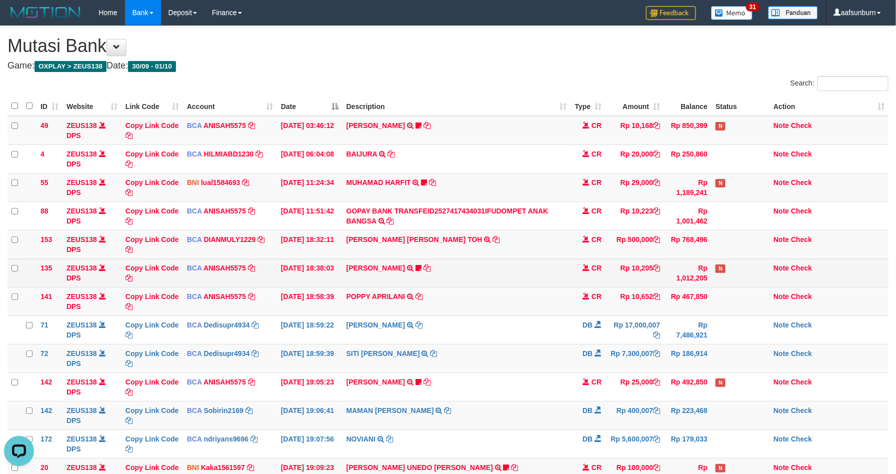
click at [617, 266] on td "Rp 10,205" at bounding box center [635, 273] width 59 height 29
